Goal: Check status: Check status

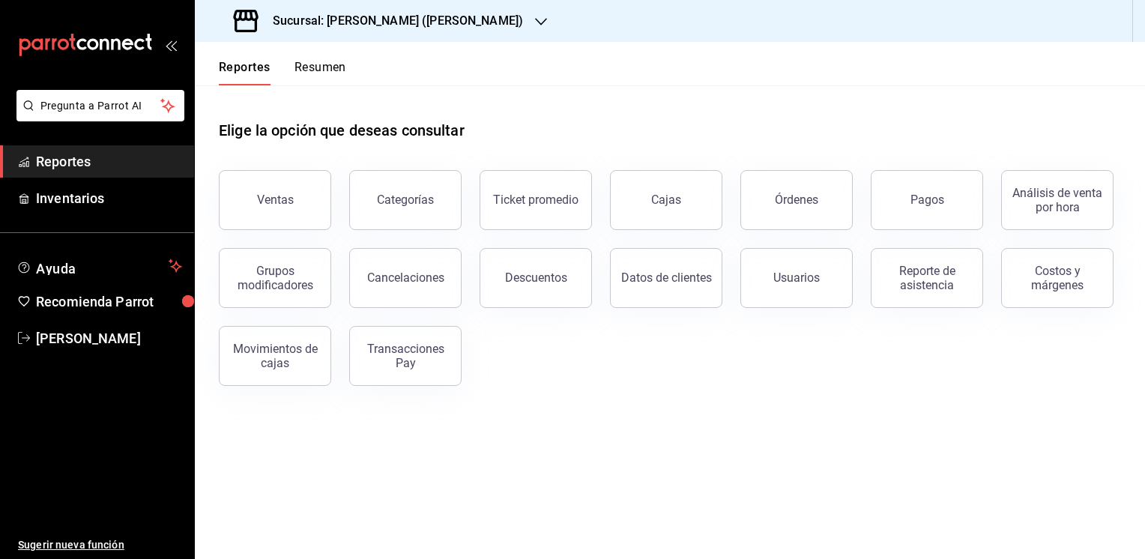
click at [535, 16] on icon "button" at bounding box center [541, 22] width 12 height 12
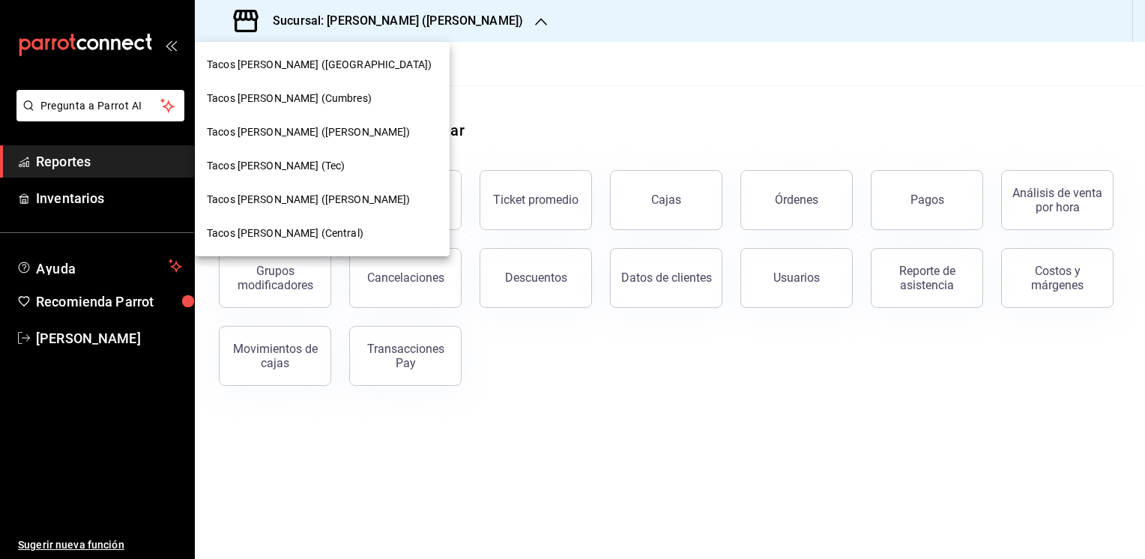
click at [488, 99] on div at bounding box center [572, 279] width 1145 height 559
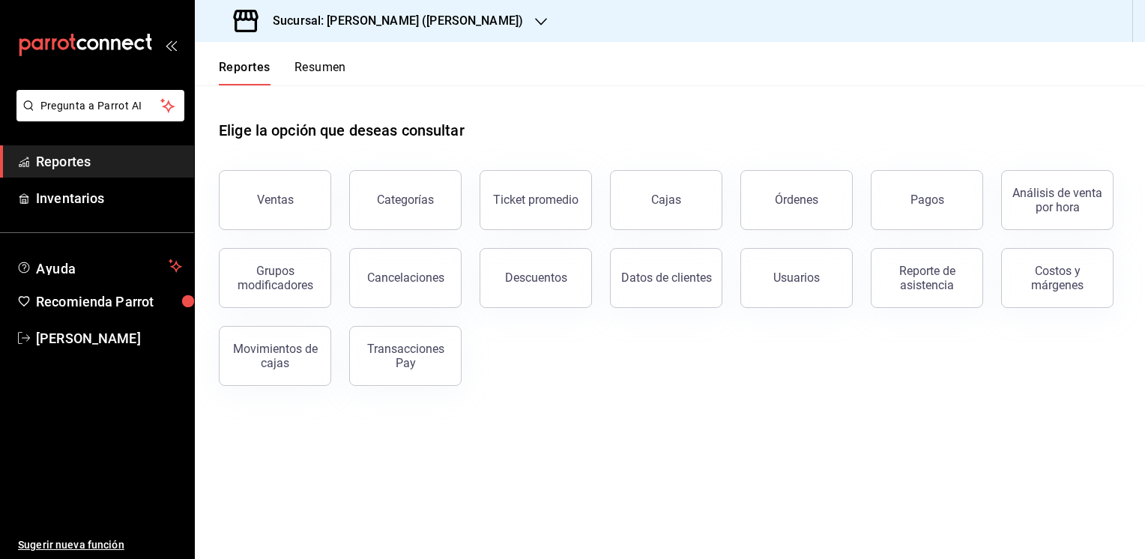
click at [324, 67] on button "Resumen" at bounding box center [321, 72] width 52 height 25
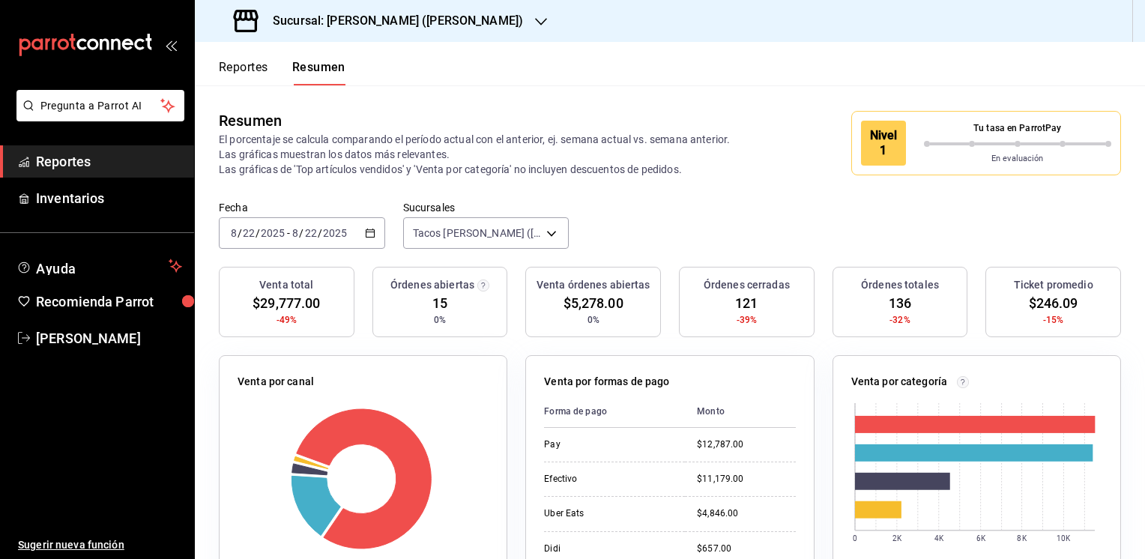
click at [535, 19] on icon "button" at bounding box center [541, 22] width 12 height 12
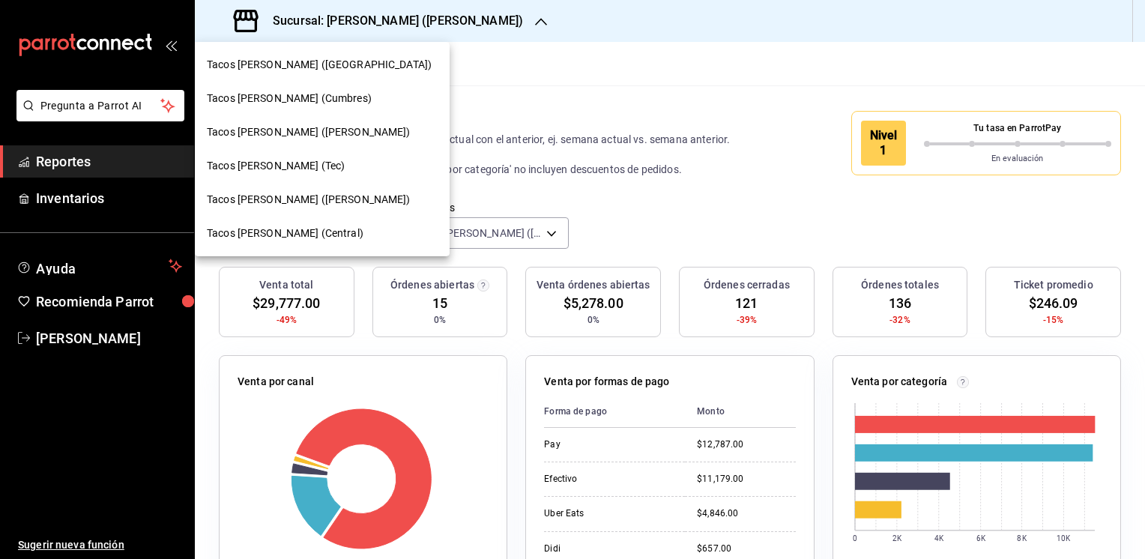
click at [507, 64] on div at bounding box center [572, 279] width 1145 height 559
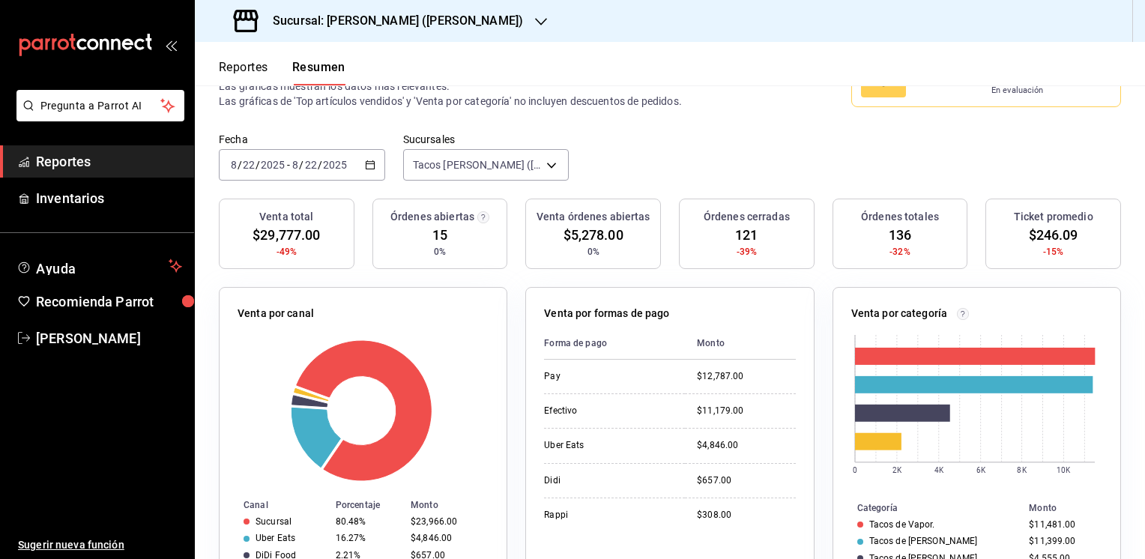
scroll to position [66, 0]
